Goal: Communication & Community: Answer question/provide support

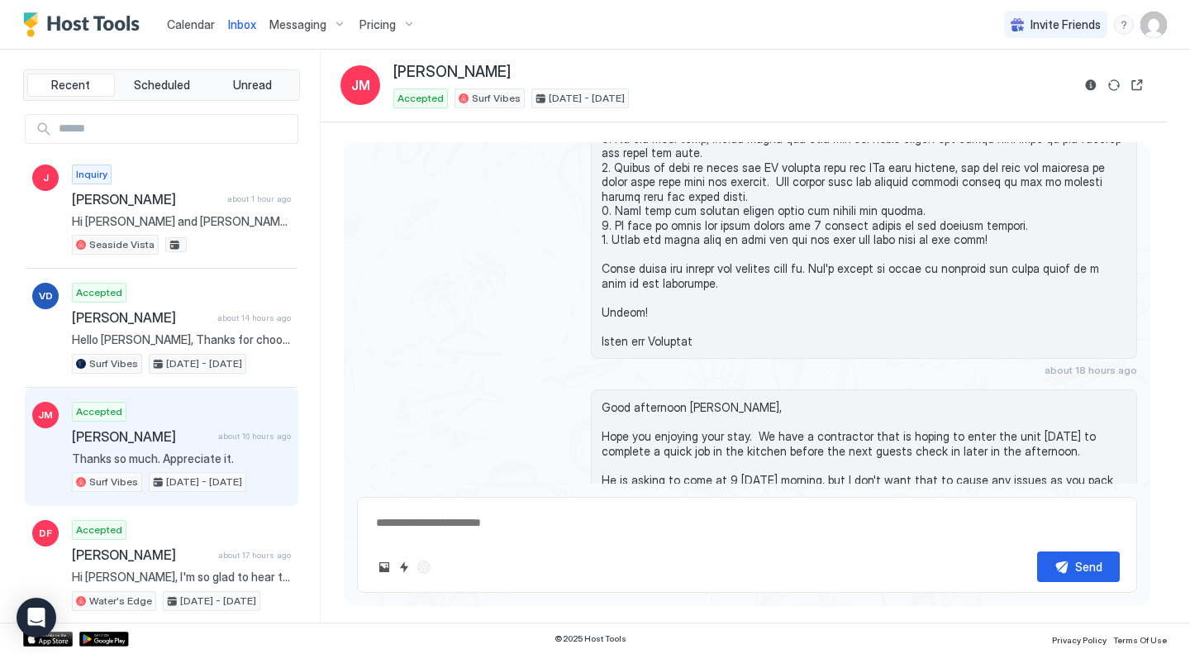
scroll to position [3251, 0]
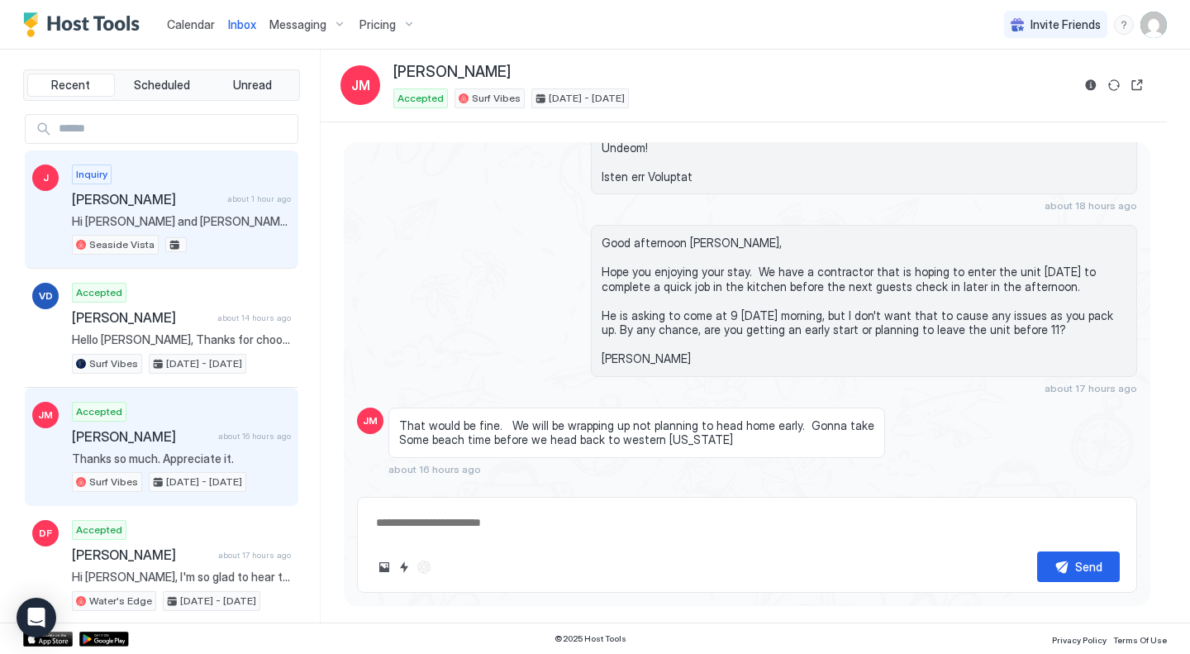
click at [115, 202] on span "[PERSON_NAME]" at bounding box center [146, 199] width 149 height 17
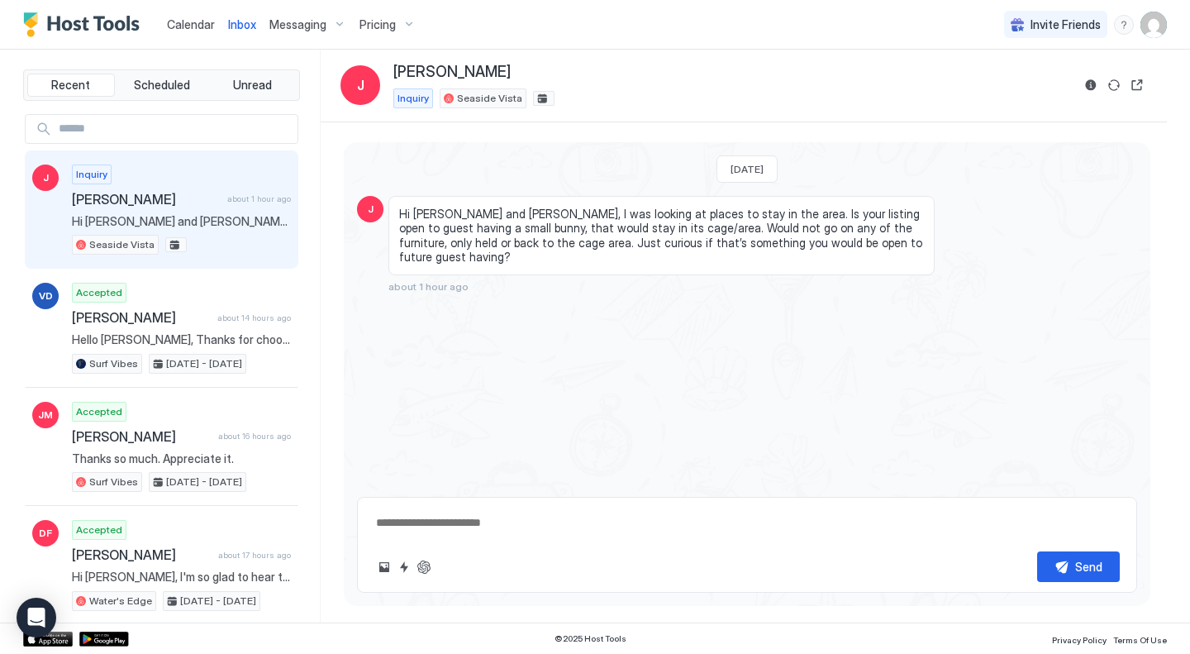
click at [412, 522] on textarea at bounding box center [747, 523] width 746 height 31
click at [417, 564] on button "ChatGPT Auto Reply" at bounding box center [424, 567] width 20 height 20
type textarea "*"
type textarea "**********"
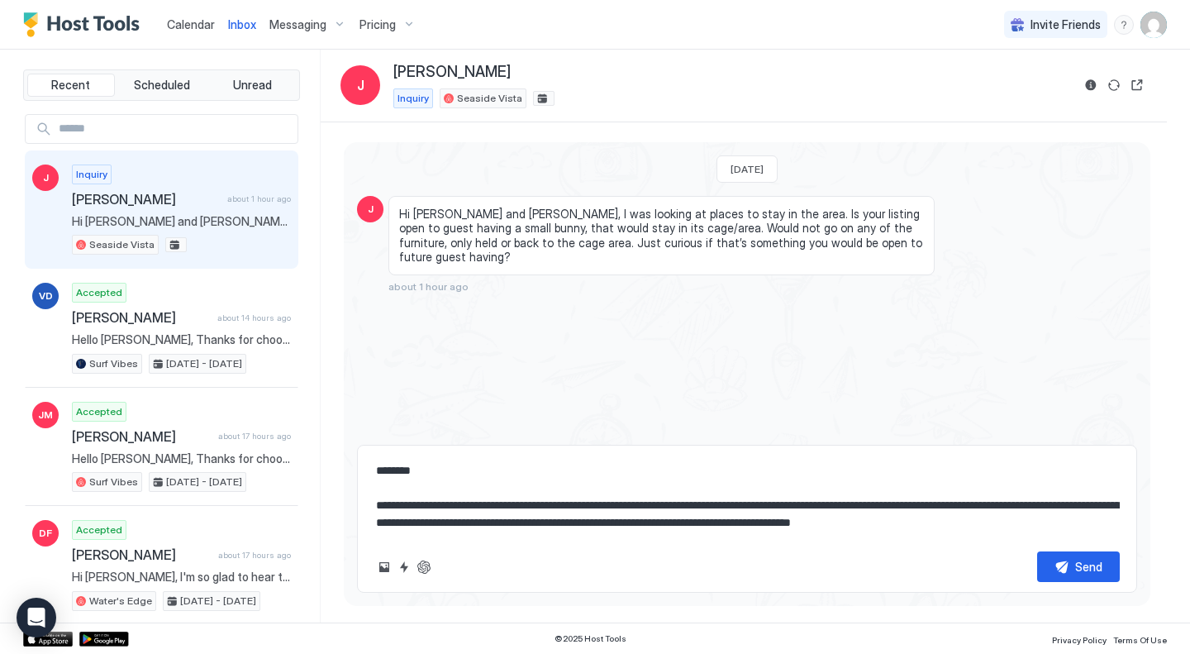
scroll to position [52, 0]
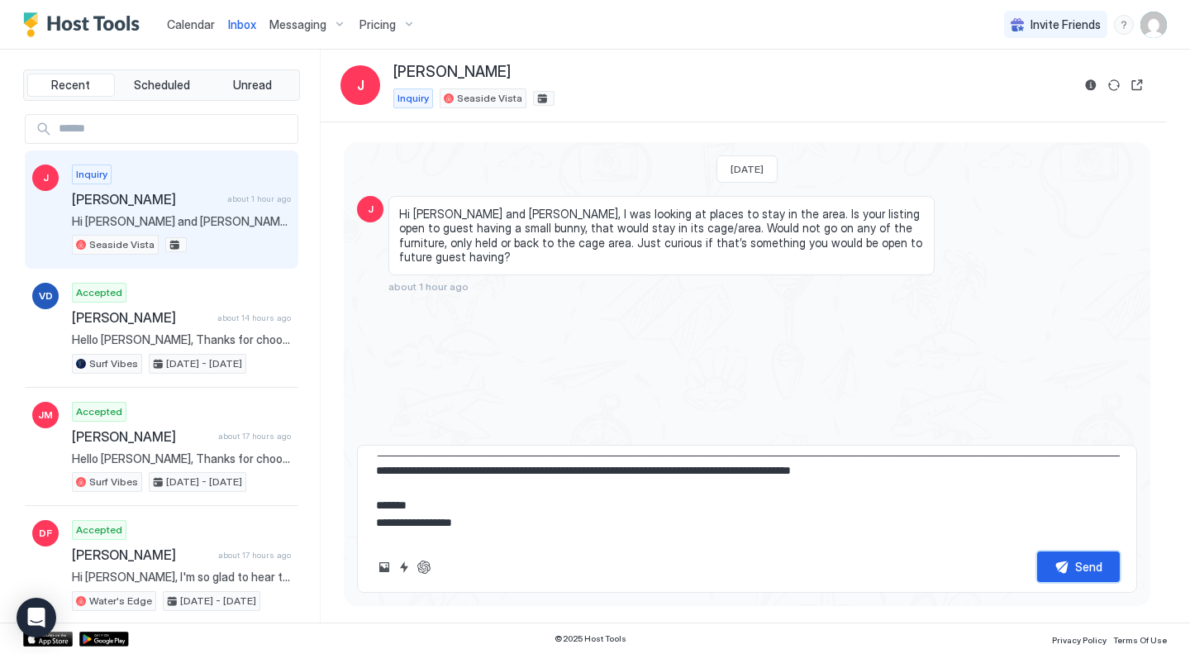
click at [1082, 573] on div "Send" at bounding box center [1089, 566] width 27 height 17
type textarea "*"
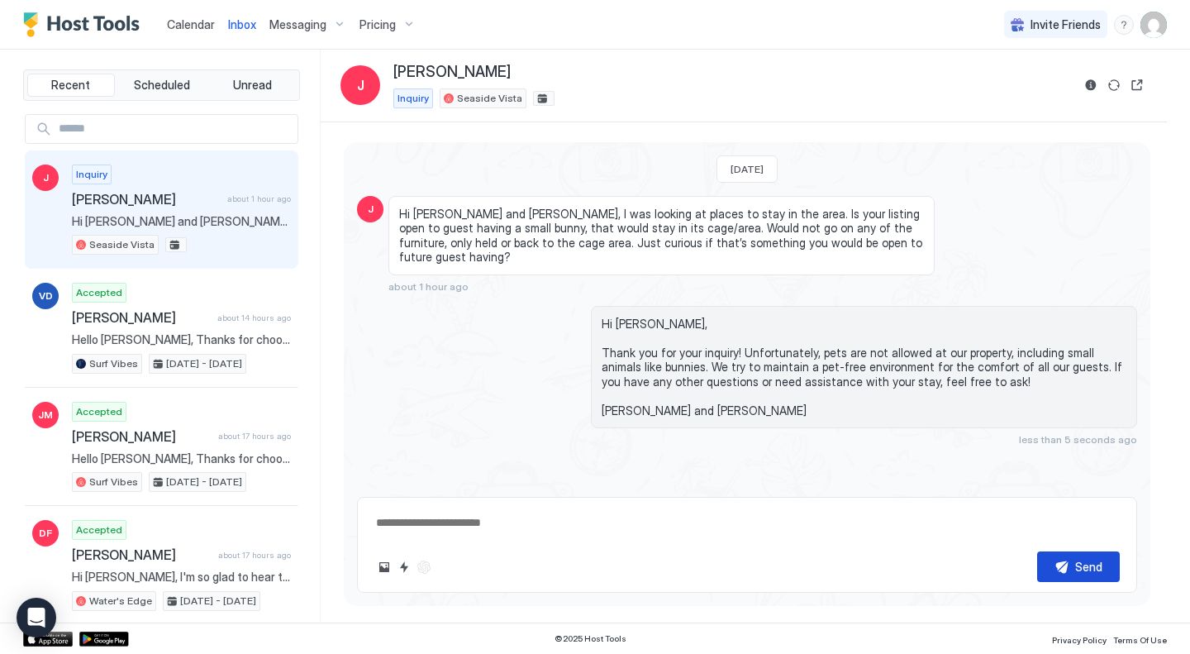
scroll to position [0, 0]
type textarea "*"
